Goal: Task Accomplishment & Management: Complete application form

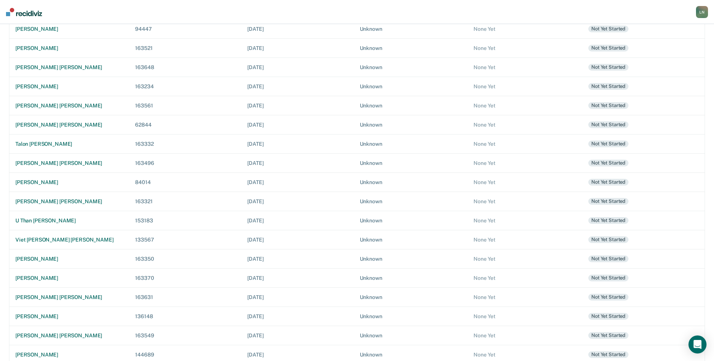
scroll to position [191, 0]
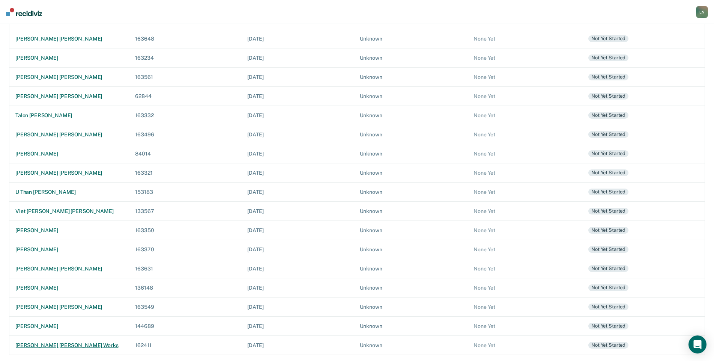
click at [37, 343] on div "[PERSON_NAME] [PERSON_NAME] works" at bounding box center [69, 345] width 108 height 6
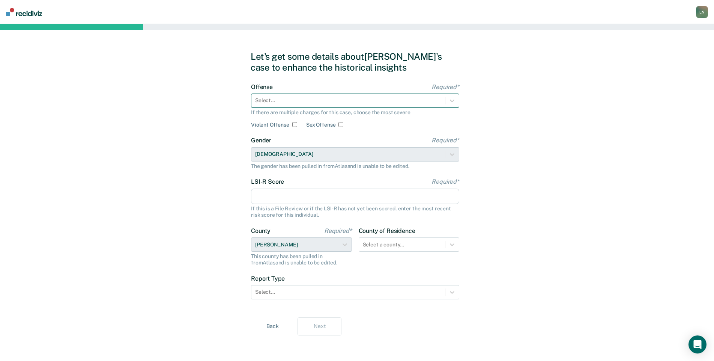
click at [316, 105] on div "Select..." at bounding box center [348, 100] width 194 height 11
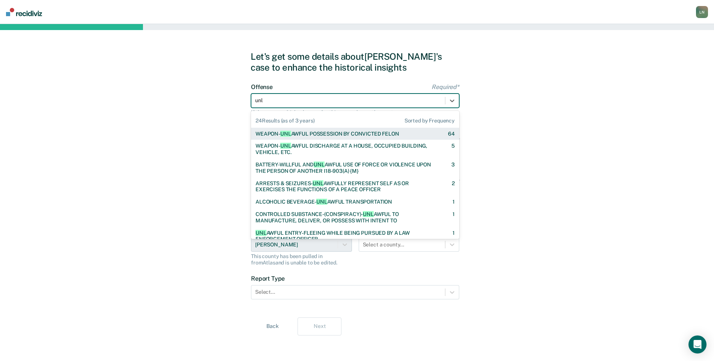
type input "unla"
click at [336, 133] on div "WEAPON- UNLA WFUL POSSESSION BY CONVICTED FELON" at bounding box center [328, 134] width 144 height 6
checkbox input "true"
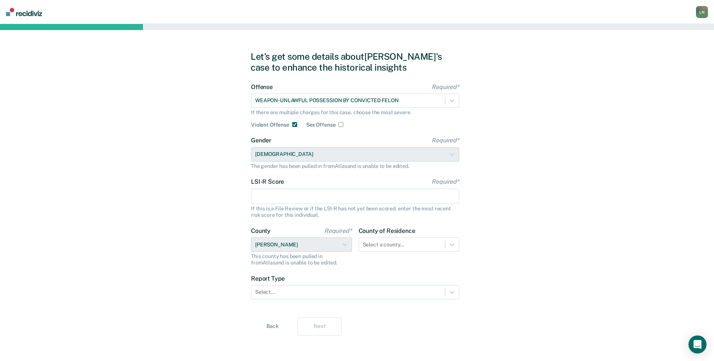
click at [291, 204] on input "LSI-R Score Required*" at bounding box center [355, 196] width 208 height 16
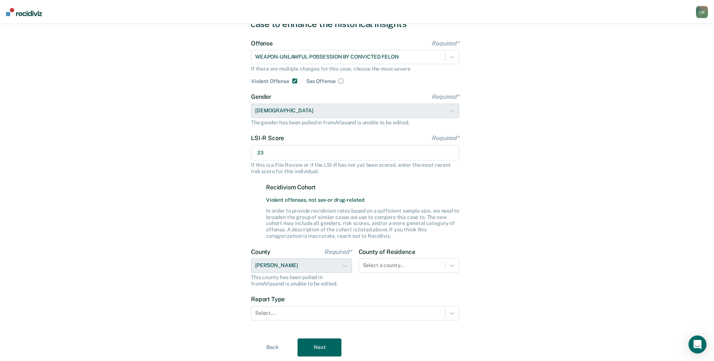
scroll to position [66, 0]
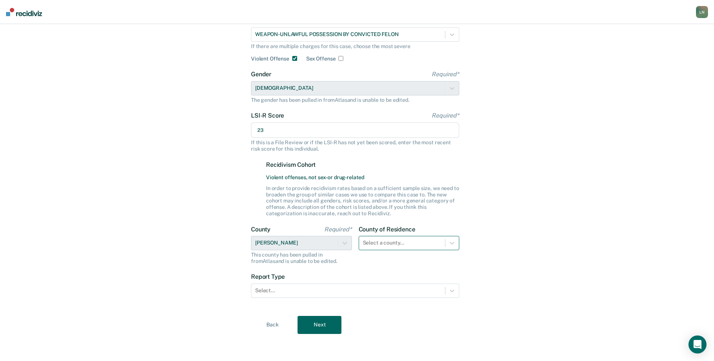
type input "23"
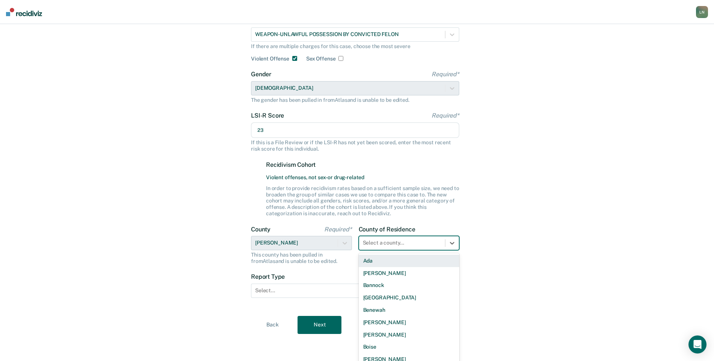
scroll to position [71, 0]
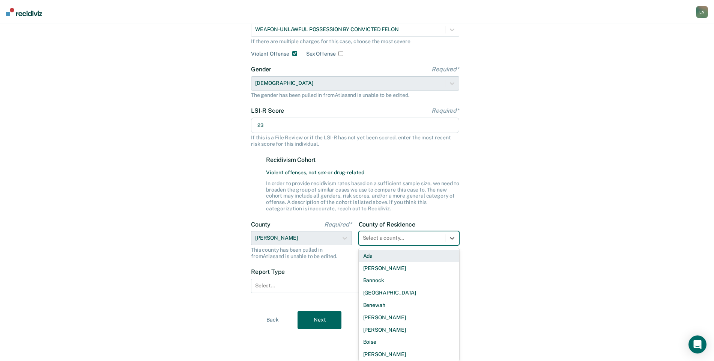
click at [411, 246] on div "County of Residence 44 results available. Use Up and Down to choose options, pr…" at bounding box center [409, 240] width 101 height 39
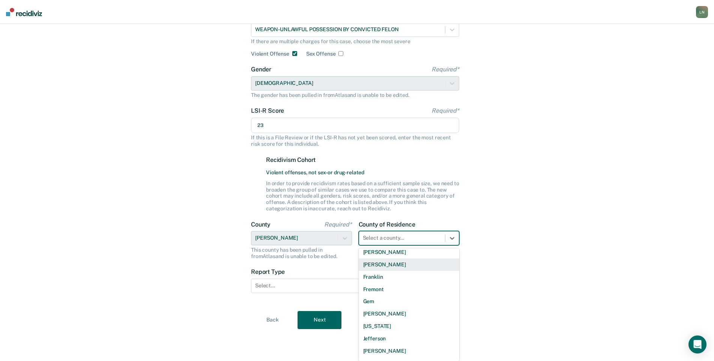
click at [438, 265] on div "[PERSON_NAME]" at bounding box center [409, 264] width 101 height 12
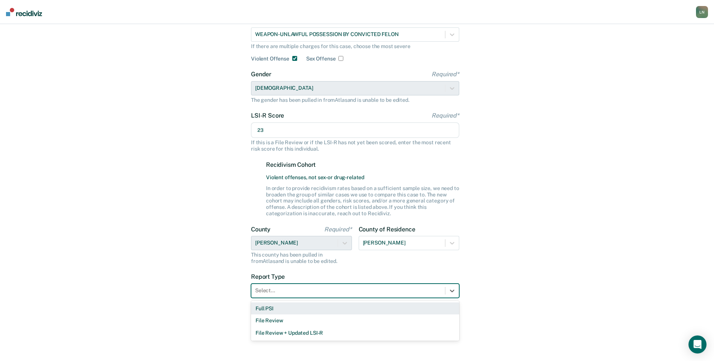
click at [351, 292] on div at bounding box center [348, 290] width 186 height 8
click at [332, 310] on div "Full PSI" at bounding box center [355, 308] width 208 height 12
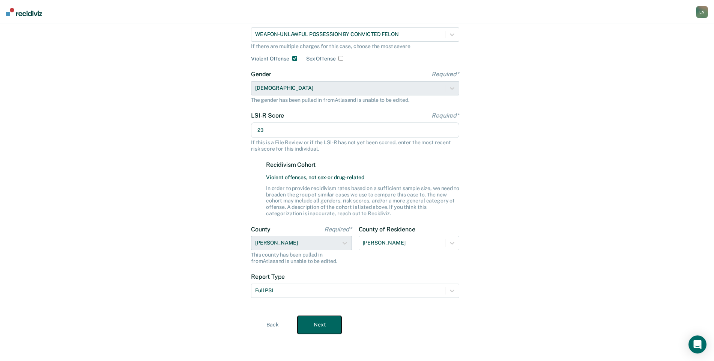
click at [321, 322] on button "Next" at bounding box center [320, 325] width 44 height 18
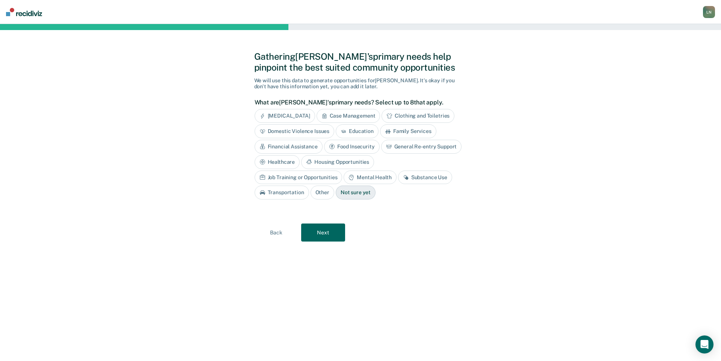
click at [313, 146] on div "Financial Assistance" at bounding box center [288, 147] width 68 height 14
click at [366, 179] on div "Mental Health" at bounding box center [369, 177] width 53 height 14
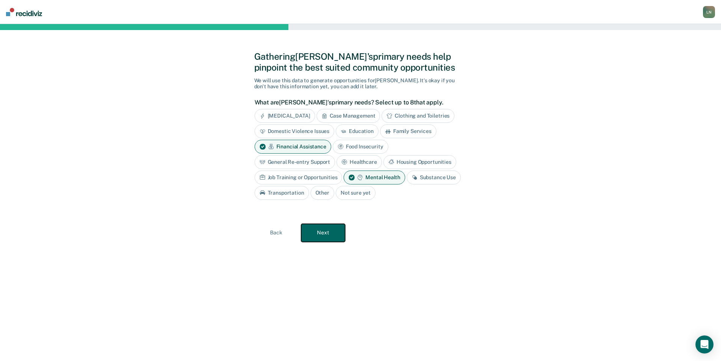
click at [321, 232] on button "Next" at bounding box center [323, 233] width 44 height 18
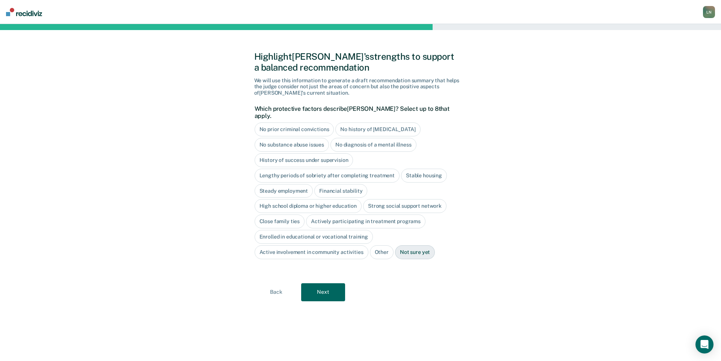
click at [423, 169] on div "Stable housing" at bounding box center [424, 176] width 46 height 14
click at [329, 199] on div "High school diploma or higher education" at bounding box center [307, 206] width 107 height 14
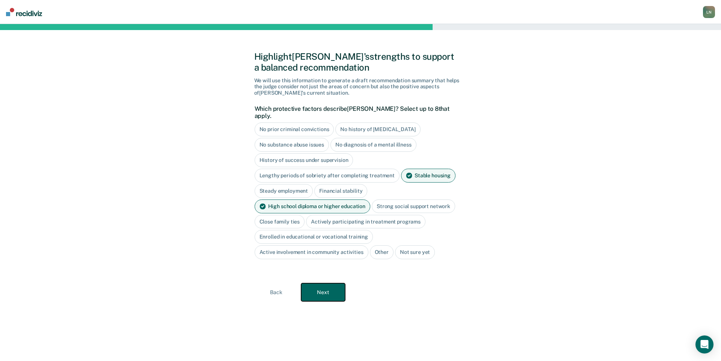
click at [320, 285] on button "Next" at bounding box center [323, 292] width 44 height 18
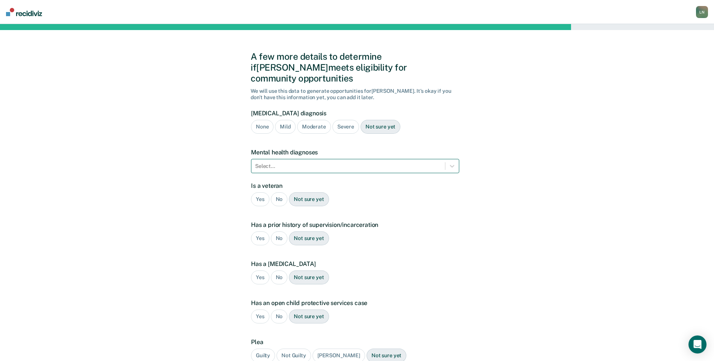
click at [334, 162] on div at bounding box center [348, 166] width 186 height 8
click at [540, 169] on div "A few more details to determine if [PERSON_NAME] meets eligibility for communit…" at bounding box center [357, 227] width 714 height 407
click at [371, 162] on div at bounding box center [348, 166] width 186 height 8
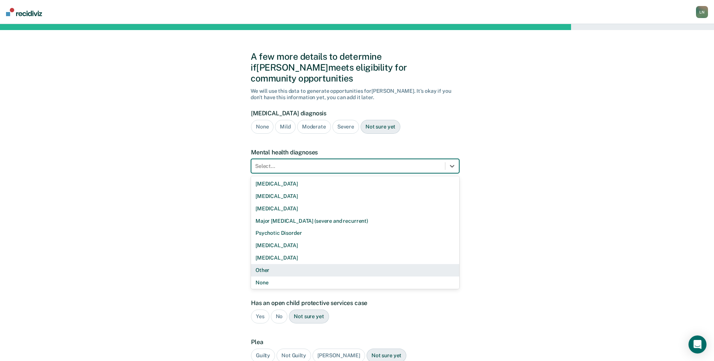
click at [400, 264] on div "Other" at bounding box center [355, 270] width 208 height 12
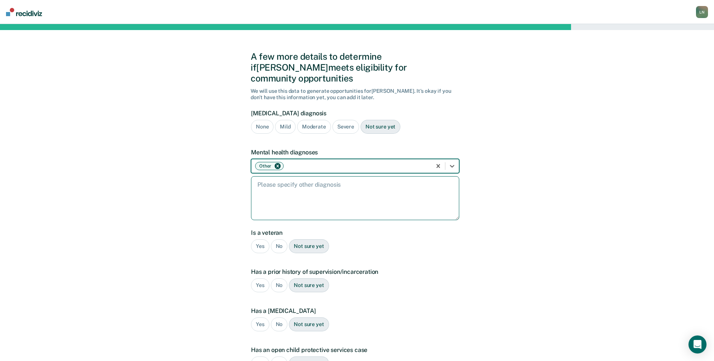
click at [322, 199] on textarea at bounding box center [355, 198] width 208 height 44
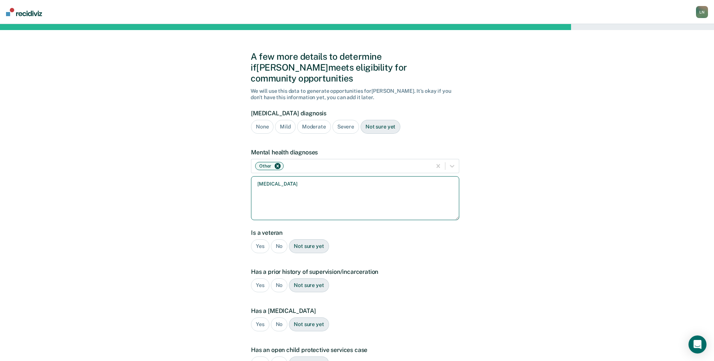
type textarea "[MEDICAL_DATA]"
click at [277, 239] on div "No" at bounding box center [279, 246] width 17 height 14
click at [259, 278] on div "Yes" at bounding box center [260, 285] width 18 height 14
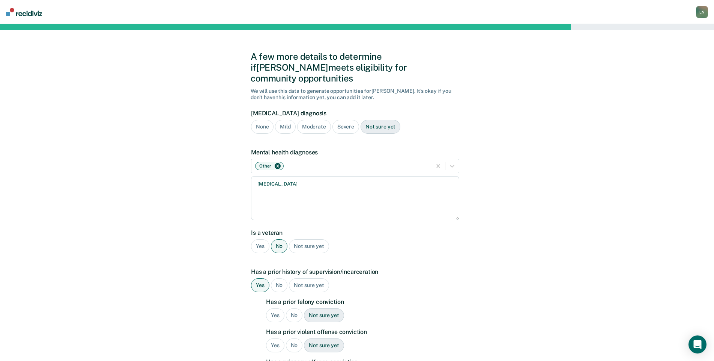
click at [273, 308] on div "Yes" at bounding box center [275, 315] width 18 height 14
click at [272, 338] on div "Yes" at bounding box center [275, 345] width 18 height 14
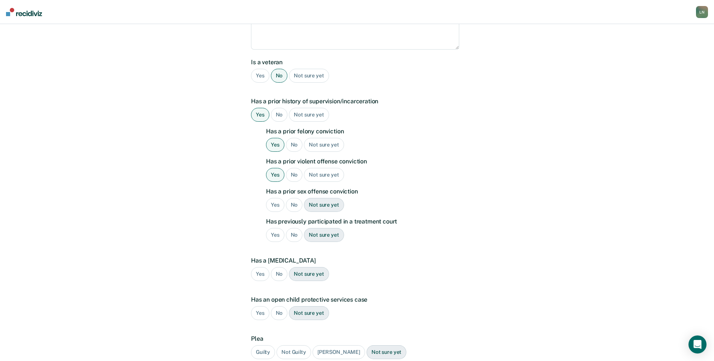
scroll to position [177, 0]
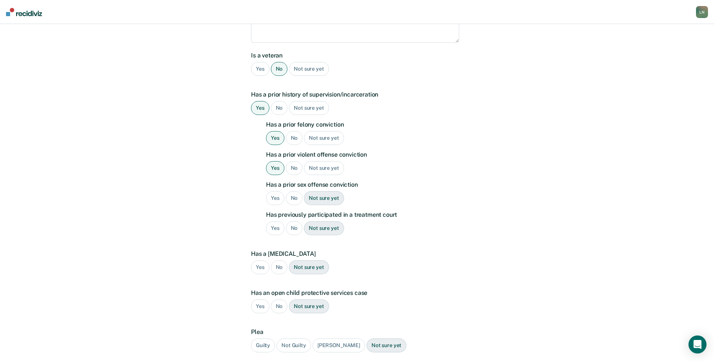
click at [294, 191] on div "No" at bounding box center [294, 198] width 17 height 14
click at [277, 299] on div "No" at bounding box center [279, 306] width 17 height 14
click at [267, 340] on div "Guilty" at bounding box center [263, 345] width 24 height 14
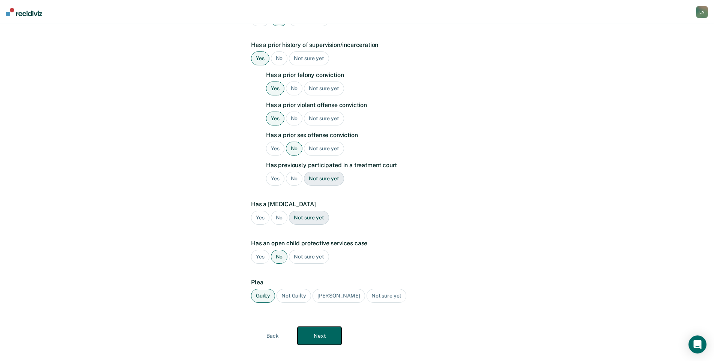
click at [321, 327] on button "Next" at bounding box center [320, 336] width 44 height 18
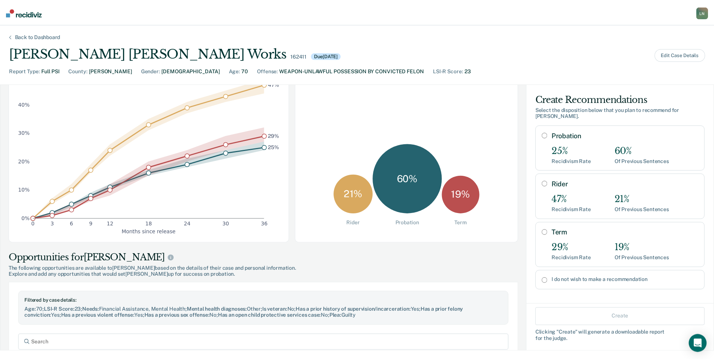
scroll to position [88, 0]
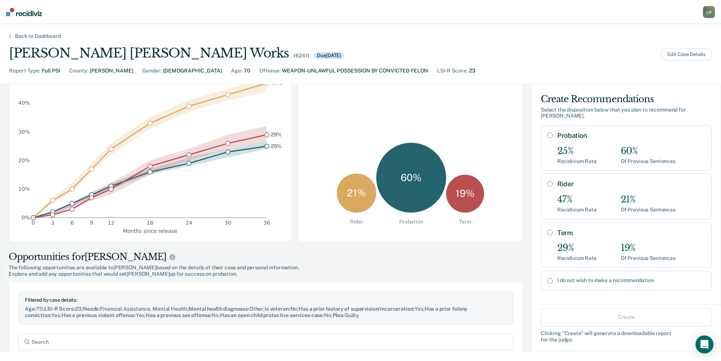
click at [633, 277] on label "I do not wish to make a recommendation" at bounding box center [631, 280] width 148 height 6
click at [553, 278] on input "I do not wish to make a recommendation" at bounding box center [550, 281] width 6 height 6
radio input "true"
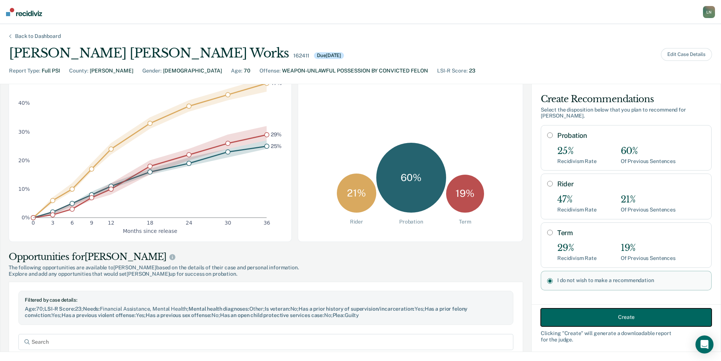
click at [628, 313] on button "Create" at bounding box center [625, 317] width 171 height 18
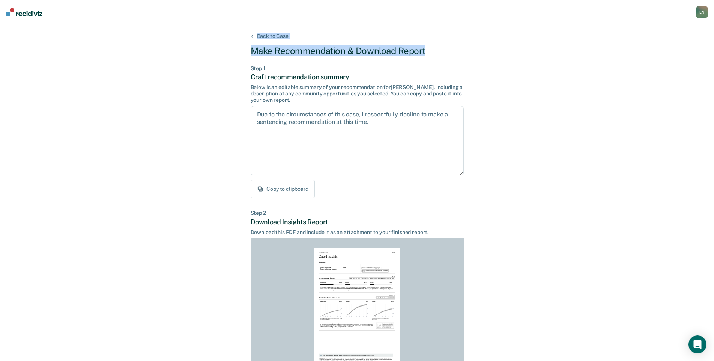
drag, startPoint x: 714, startPoint y: 68, endPoint x: 720, endPoint y: 87, distance: 19.8
click at [714, 104] on html "Looks like you’re using Internet Explorer 11. For faster loading and a better e…" at bounding box center [357, 180] width 714 height 361
click at [697, 157] on div "Back to Case Make Recommendation & Download Report Step 1 Craft recommendation …" at bounding box center [357, 226] width 714 height 404
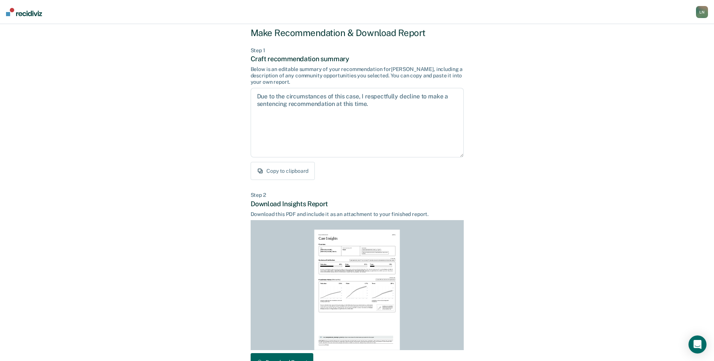
scroll to position [67, 0]
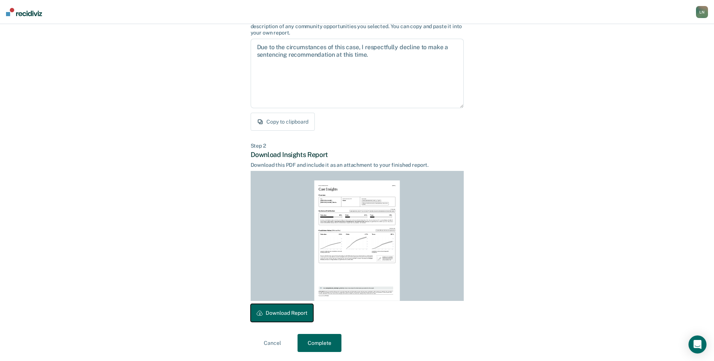
click at [288, 308] on button "Download Report" at bounding box center [282, 313] width 63 height 18
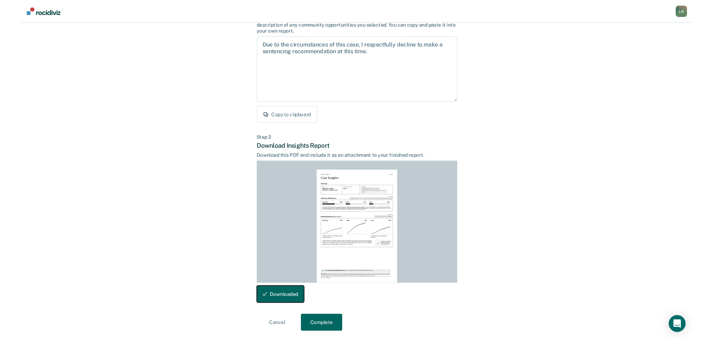
scroll to position [88, 0]
